Goal: Book appointment/travel/reservation

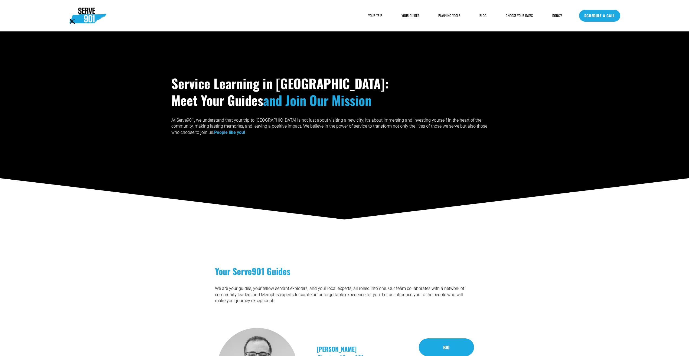
click at [606, 20] on link "SCHEDULE A CALL" at bounding box center [599, 16] width 41 height 12
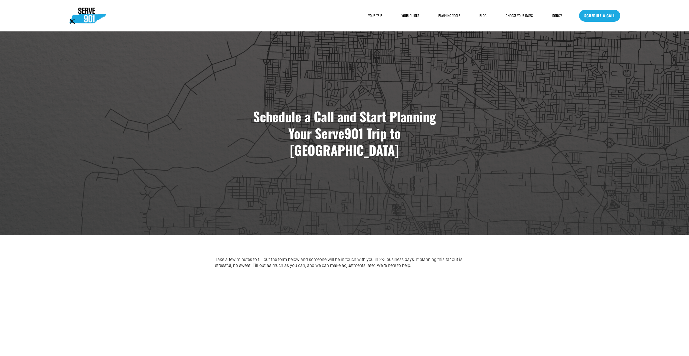
click at [581, 18] on link "SCHEDULE A CALL" at bounding box center [599, 16] width 41 height 12
click at [597, 18] on link "SCHEDULE A CALL" at bounding box center [599, 16] width 41 height 12
click at [614, 12] on link "SCHEDULE A CALL" at bounding box center [599, 16] width 41 height 12
